Goal: Information Seeking & Learning: Check status

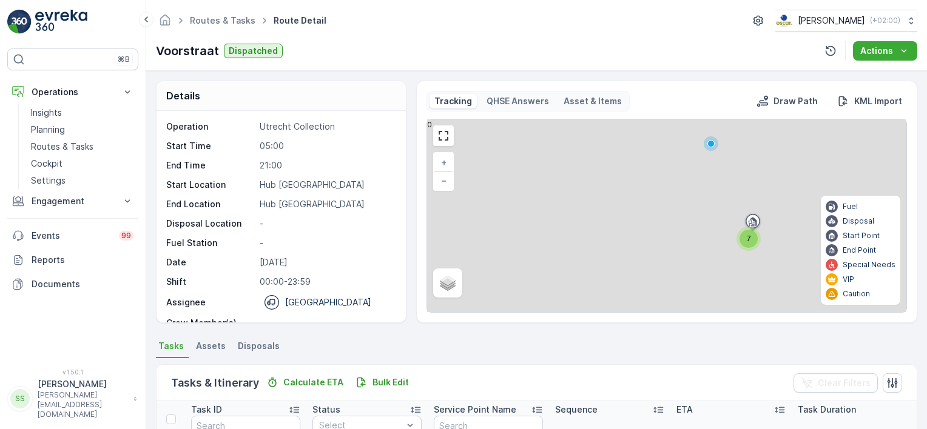
scroll to position [274, 0]
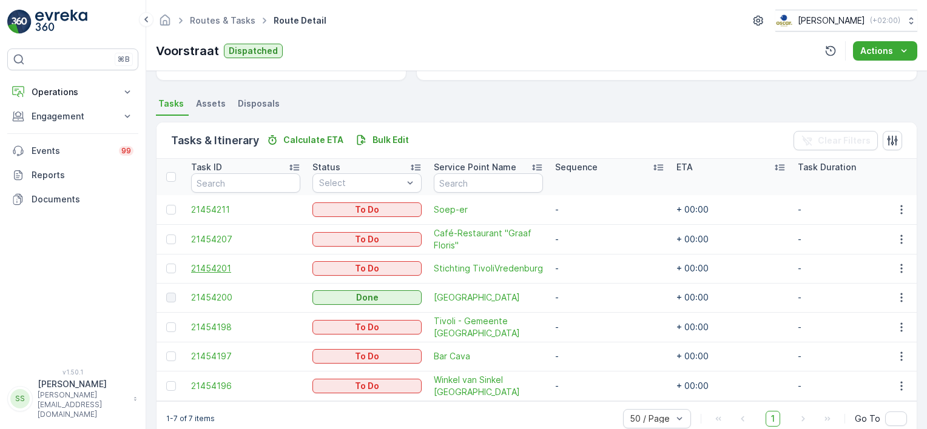
scroll to position [269, 0]
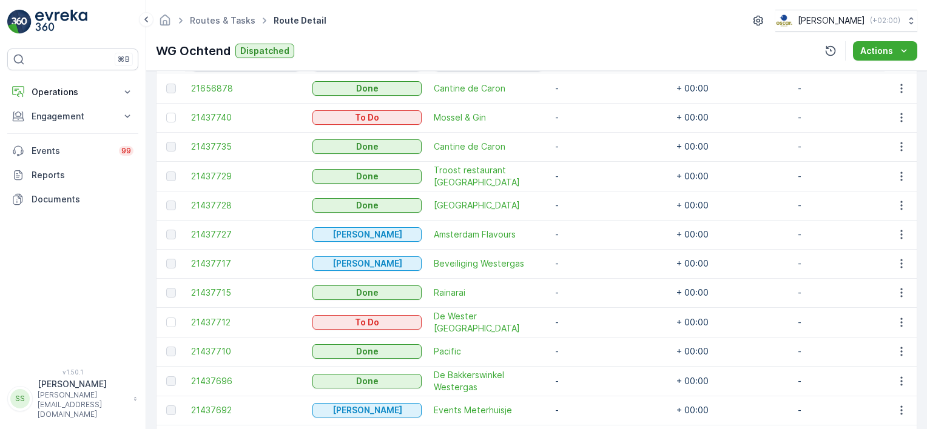
scroll to position [303, 0]
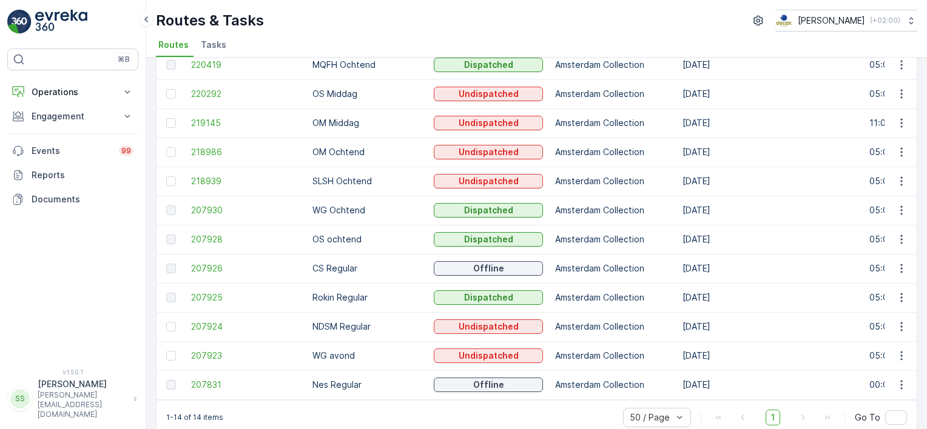
scroll to position [175, 0]
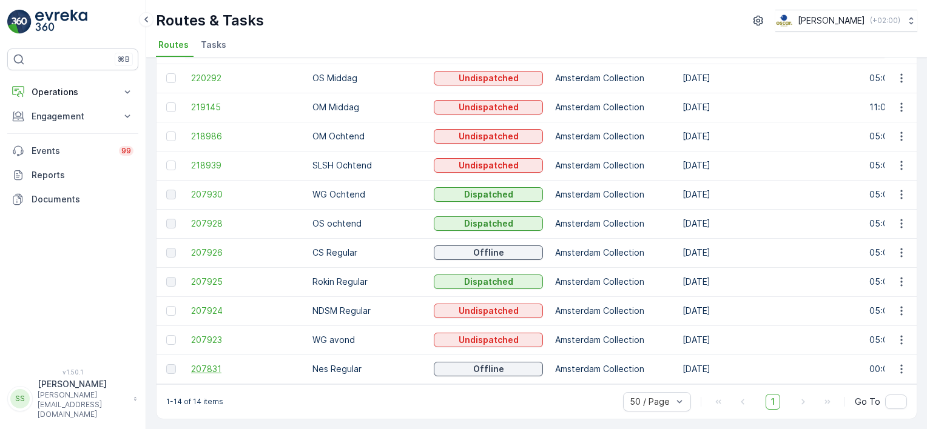
click at [207, 363] on span "207831" at bounding box center [245, 369] width 109 height 12
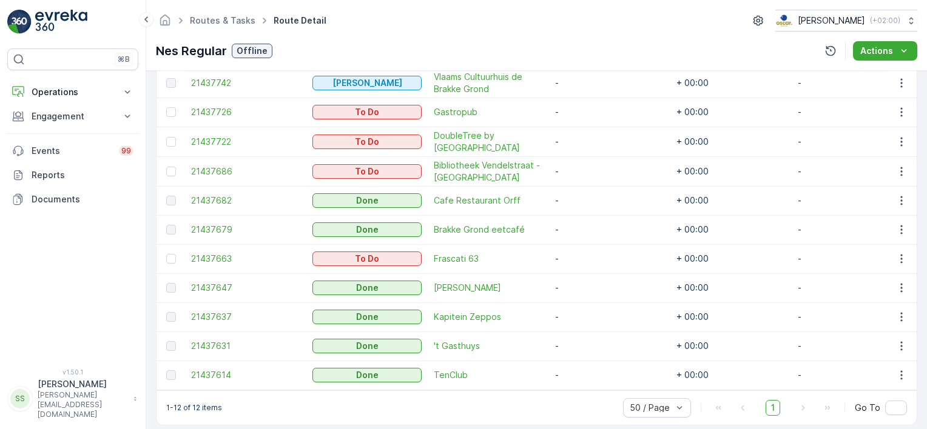
scroll to position [427, 0]
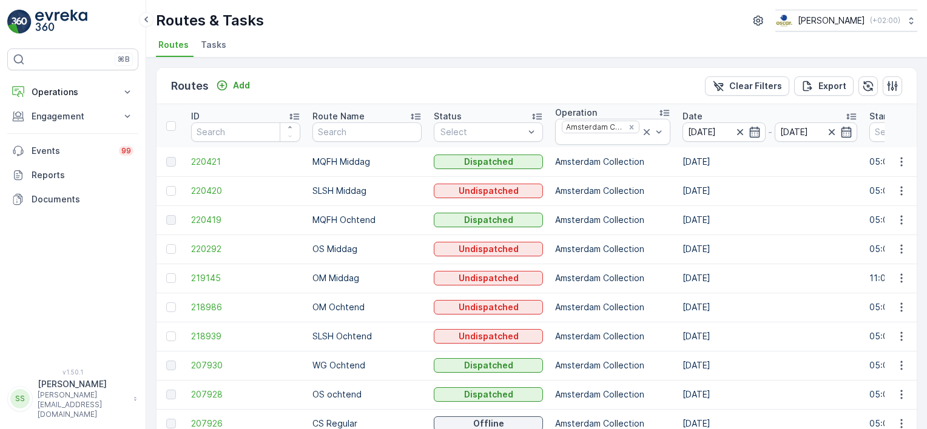
scroll to position [175, 0]
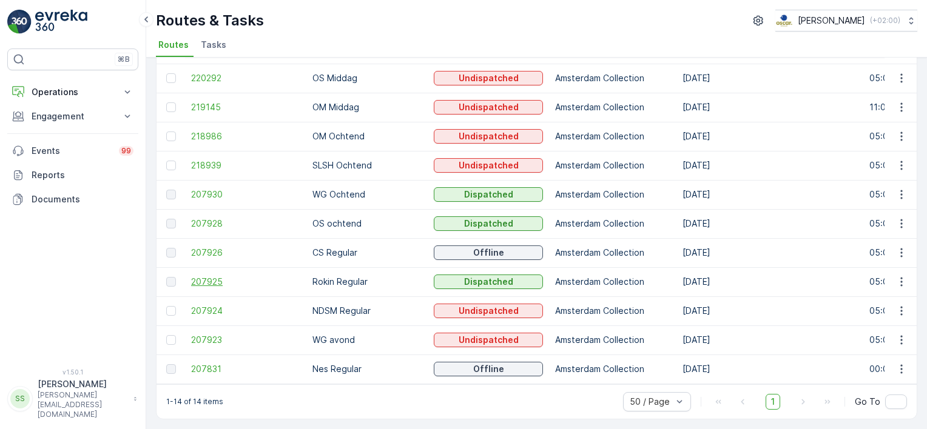
click at [197, 276] on span "207925" at bounding box center [245, 282] width 109 height 12
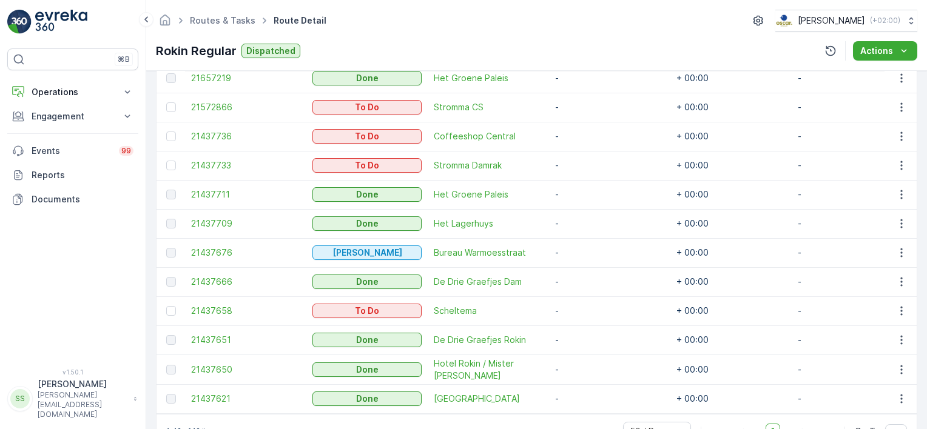
scroll to position [354, 0]
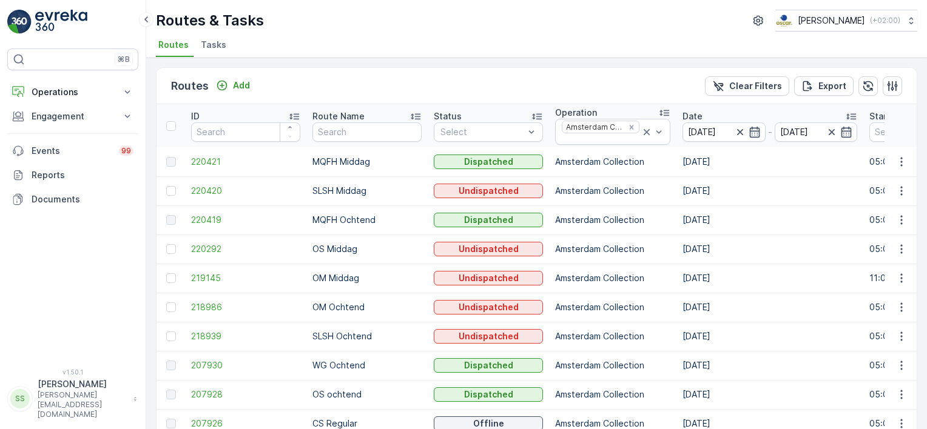
scroll to position [175, 0]
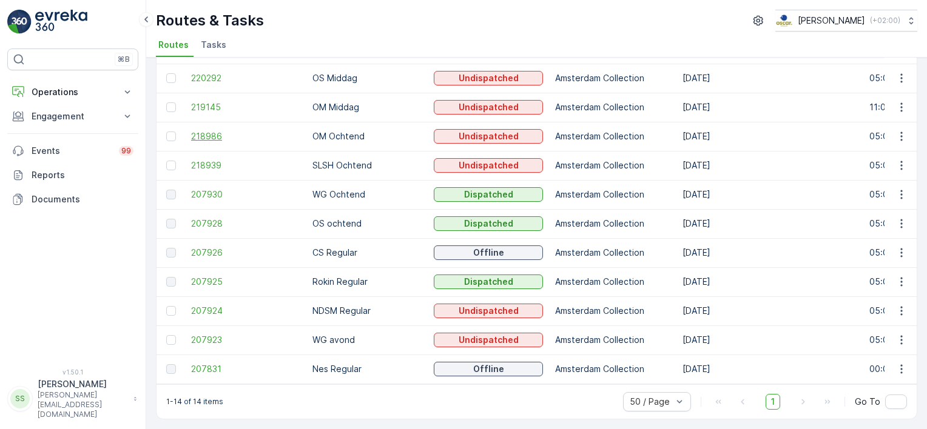
click at [224, 133] on span "218986" at bounding box center [245, 136] width 109 height 12
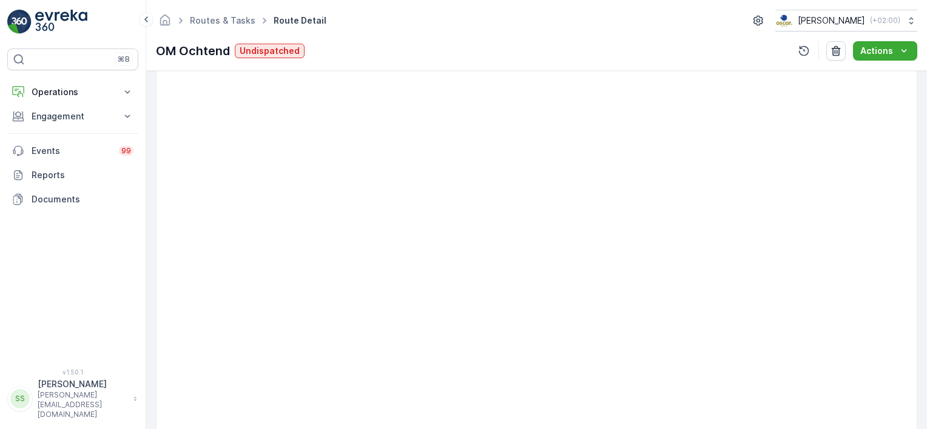
scroll to position [121, 0]
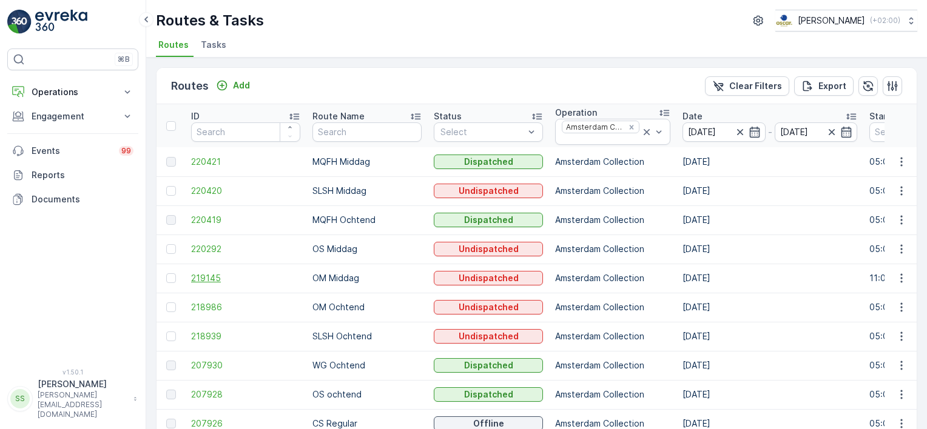
click at [223, 281] on span "219145" at bounding box center [245, 278] width 109 height 12
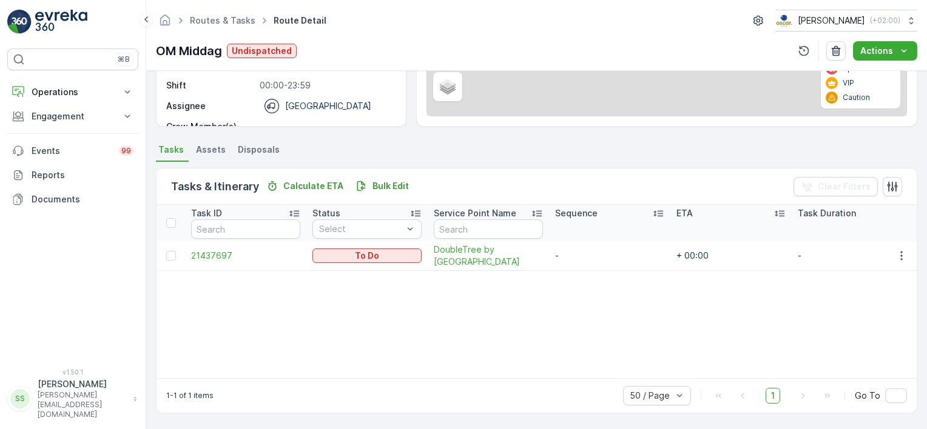
scroll to position [201, 0]
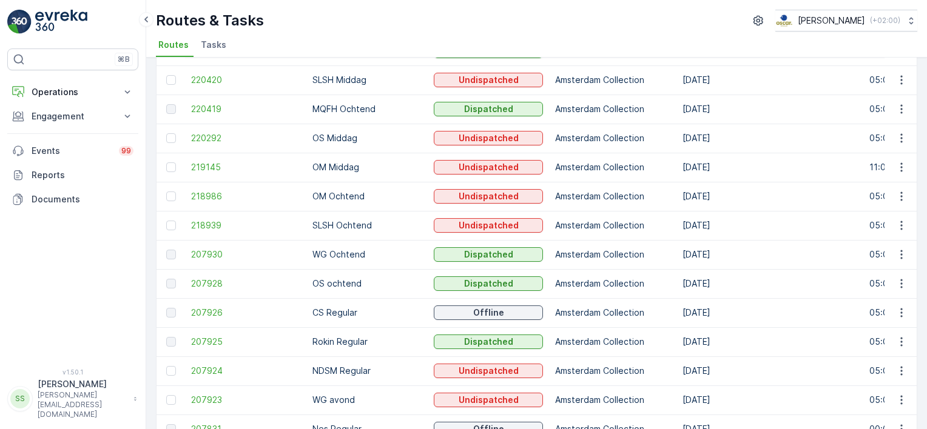
scroll to position [175, 0]
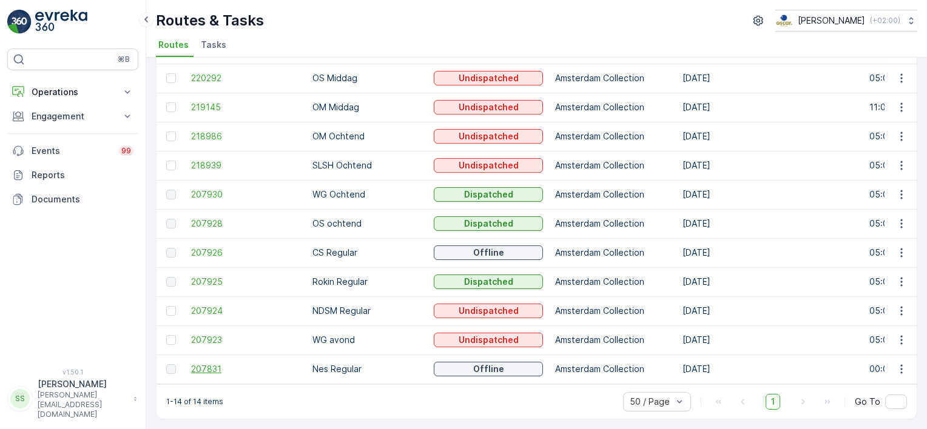
click at [203, 365] on span "207831" at bounding box center [245, 369] width 109 height 12
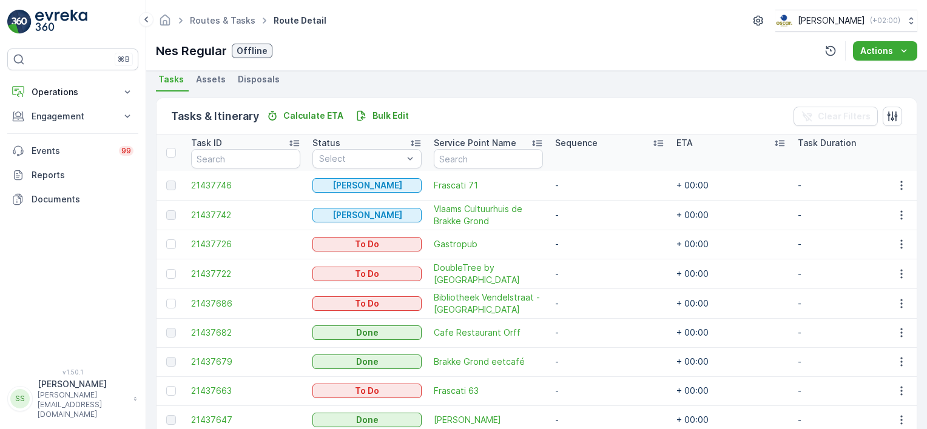
scroll to position [245, 0]
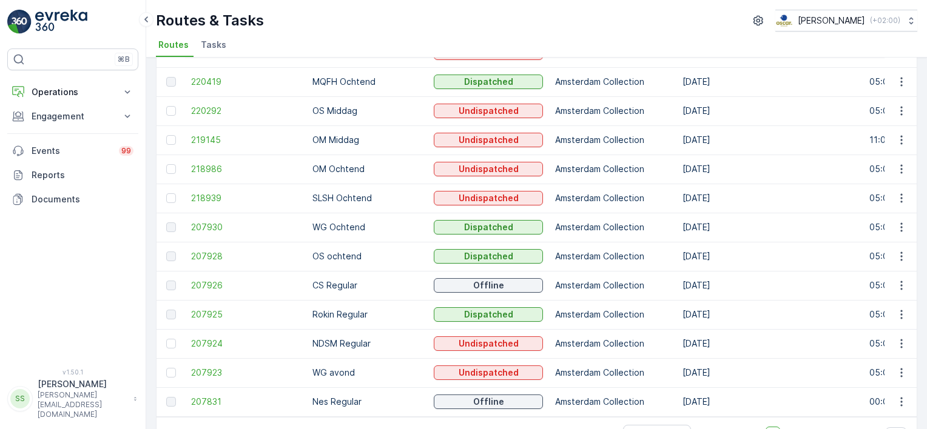
scroll to position [175, 0]
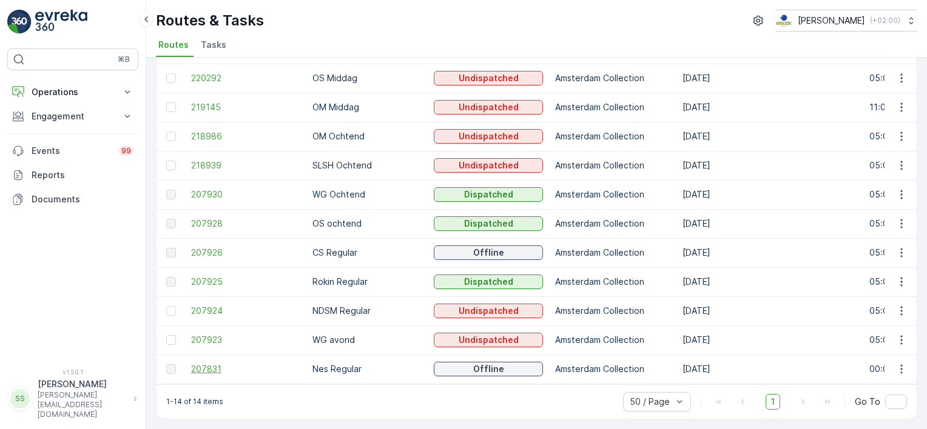
click at [201, 367] on span "207831" at bounding box center [245, 369] width 109 height 12
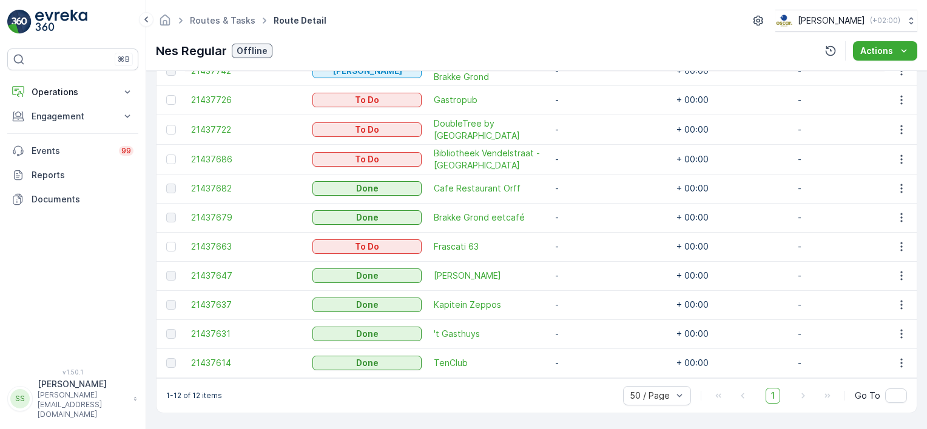
scroll to position [427, 0]
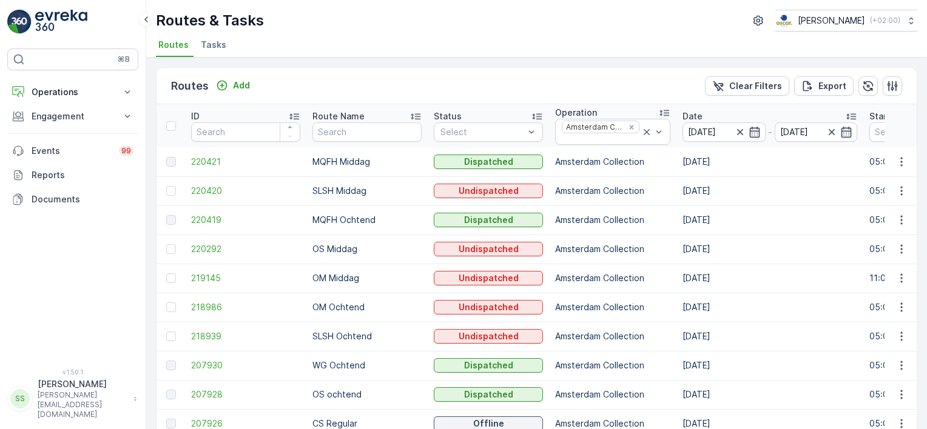
scroll to position [175, 0]
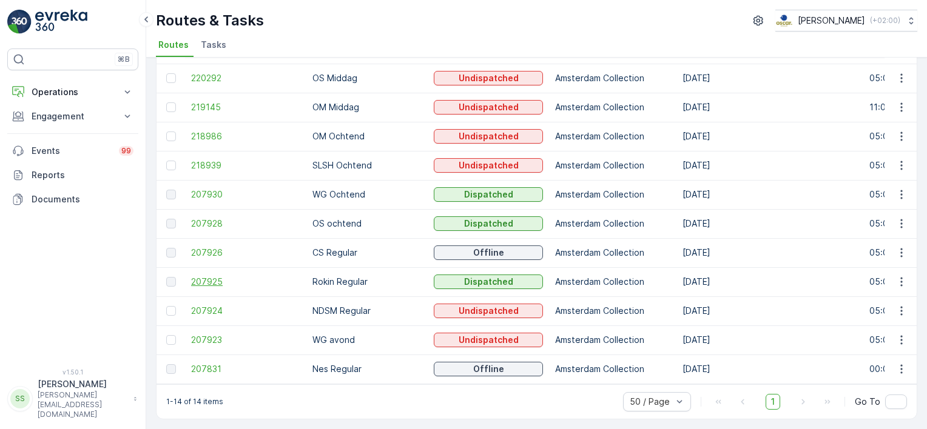
click at [201, 276] on span "207925" at bounding box center [245, 282] width 109 height 12
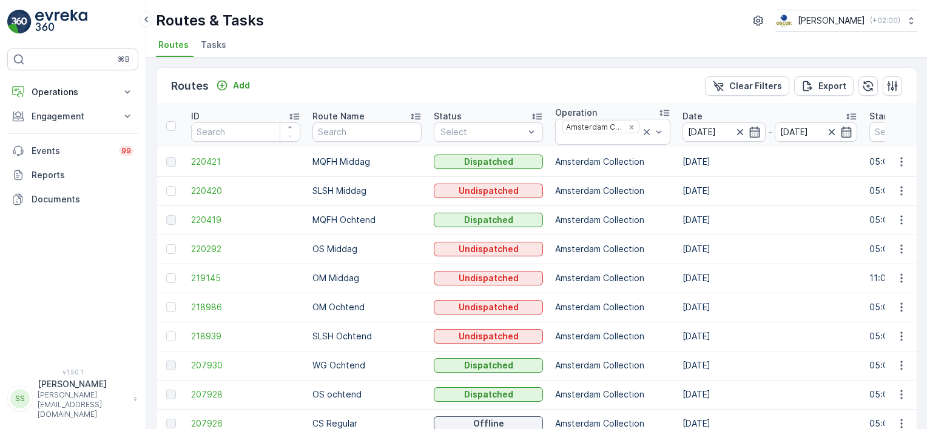
click at [434, 77] on div "Routes Add Clear Filters Export" at bounding box center [537, 86] width 760 height 36
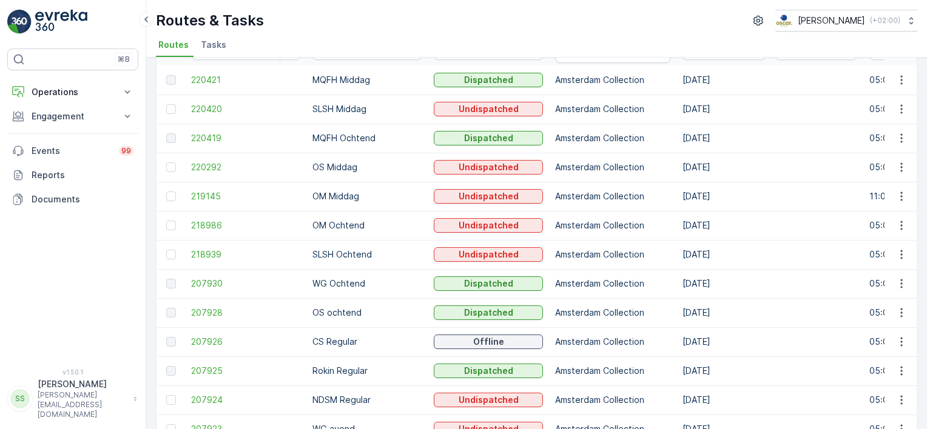
scroll to position [61, 0]
